Goal: Book appointment/travel/reservation

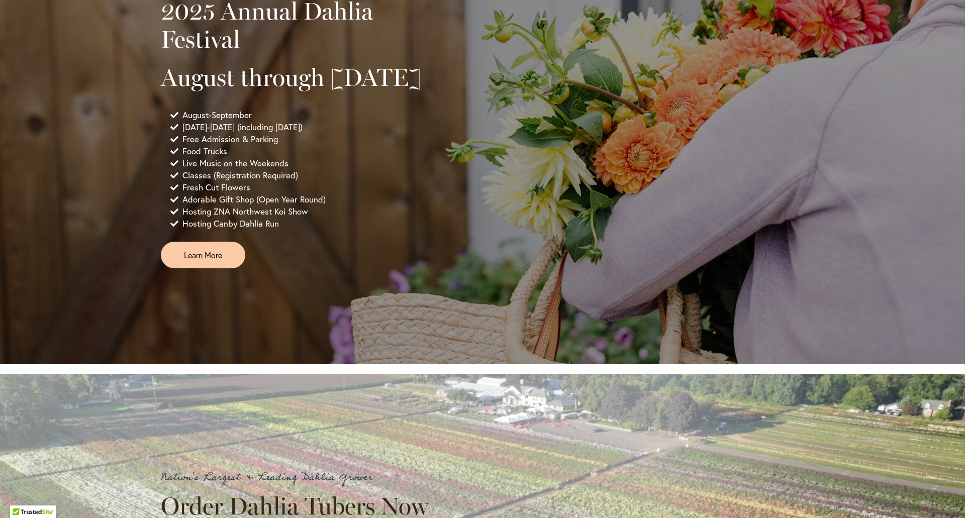
scroll to position [754, 0]
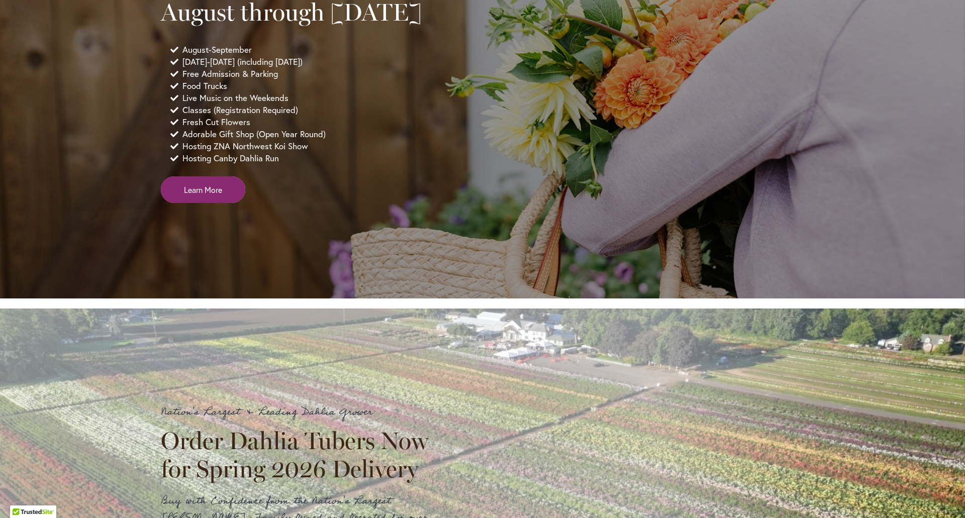
click at [215, 196] on span "Learn More" at bounding box center [203, 190] width 38 height 12
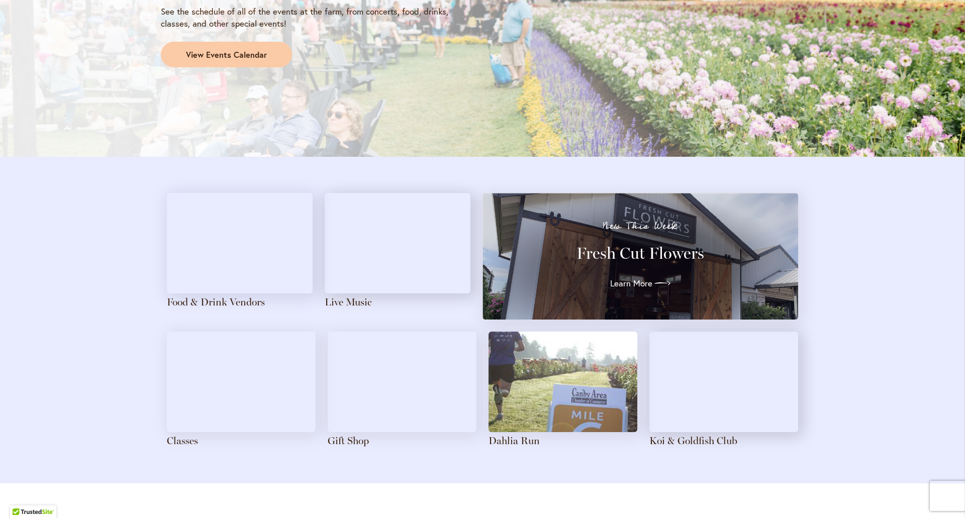
scroll to position [955, 0]
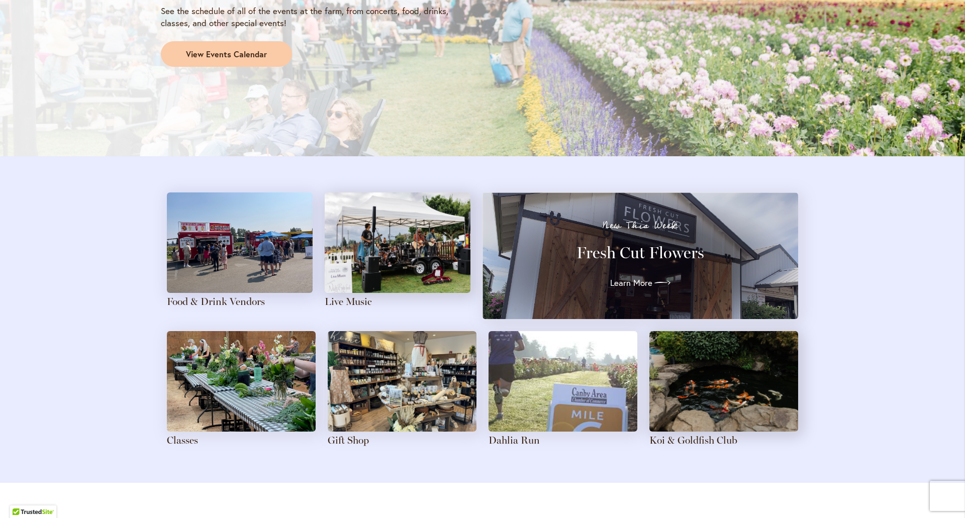
click at [381, 245] on img at bounding box center [398, 243] width 146 height 101
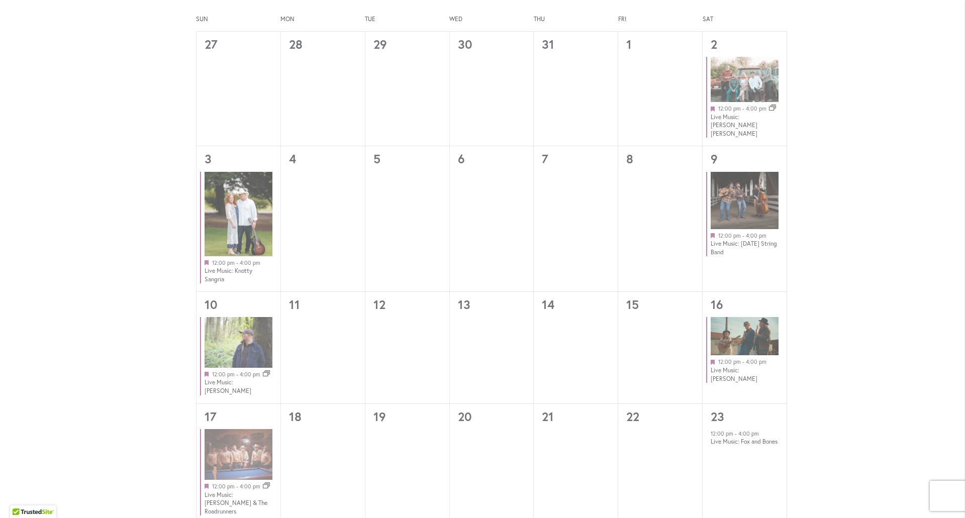
scroll to position [452, 0]
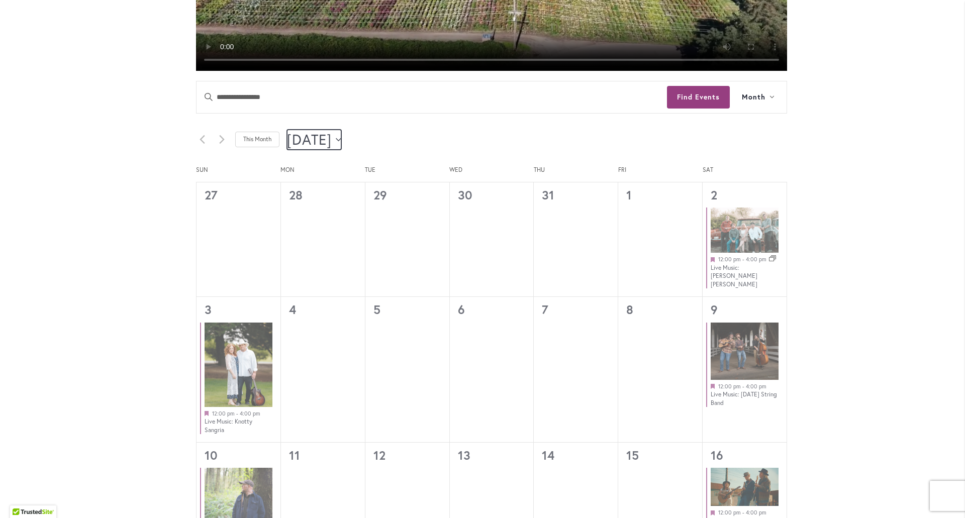
click at [341, 139] on icon "Click to toggle datepicker" at bounding box center [339, 140] width 6 height 4
click at [320, 246] on span "Sep" at bounding box center [315, 244] width 41 height 24
type input "********"
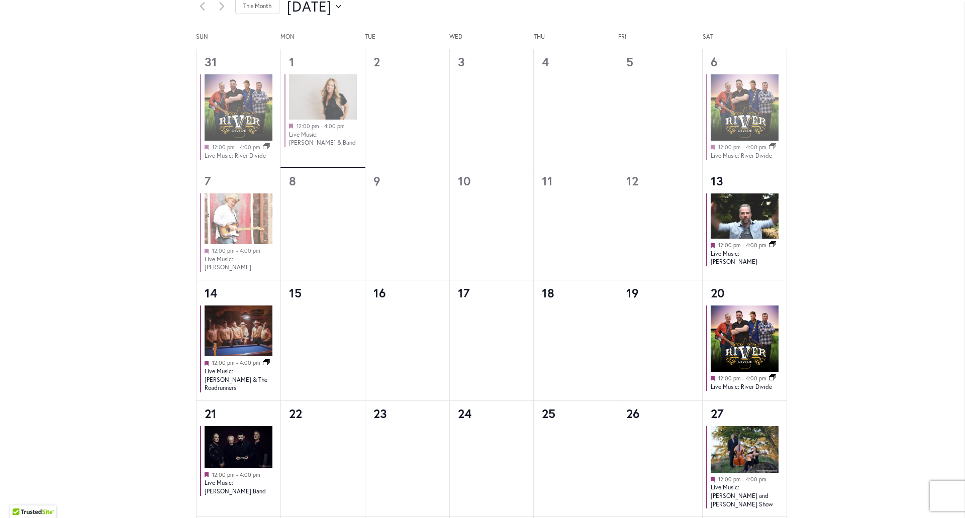
scroll to position [653, 0]
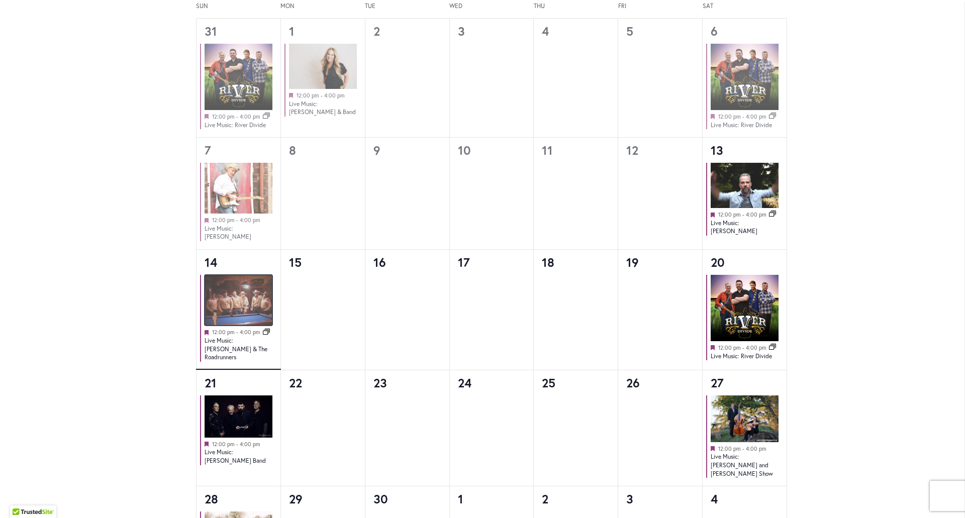
click at [241, 292] on img at bounding box center [239, 300] width 68 height 51
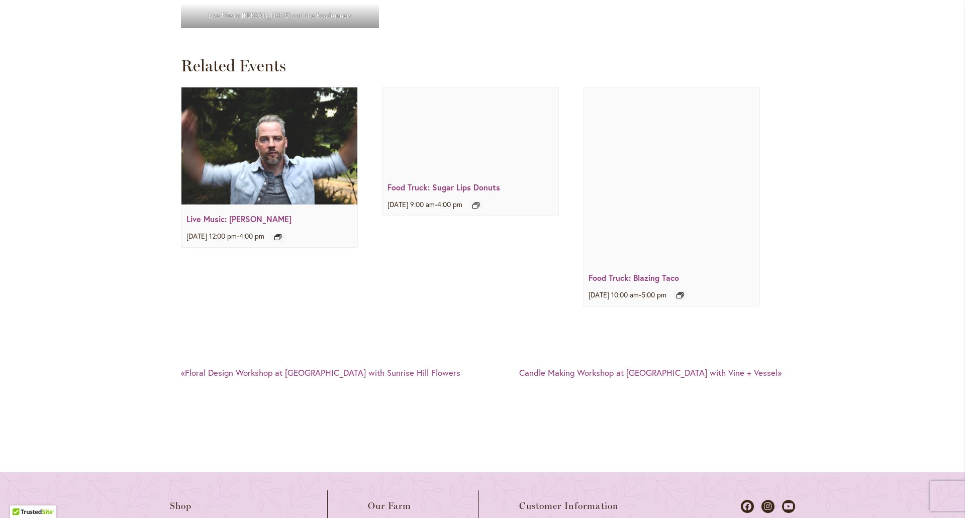
scroll to position [1960, 0]
